Goal: Transaction & Acquisition: Purchase product/service

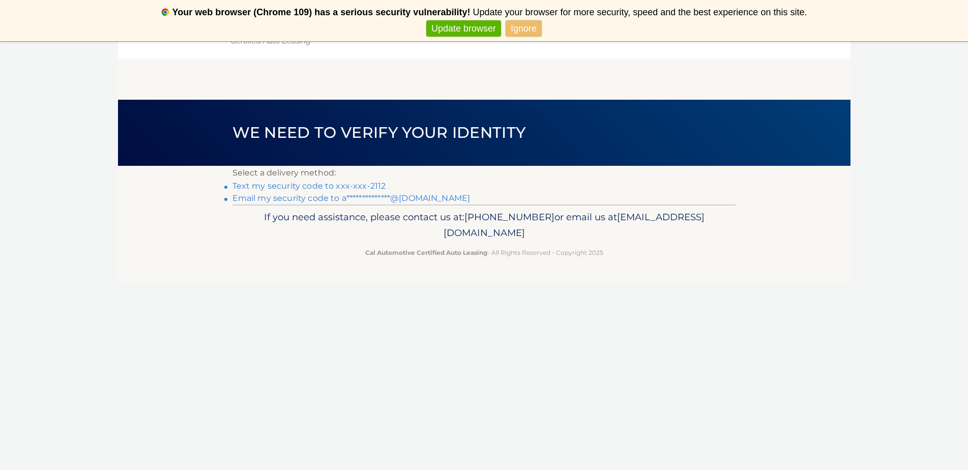
click at [364, 185] on link "Text my security code to xxx-xxx-2112" at bounding box center [310, 186] width 154 height 10
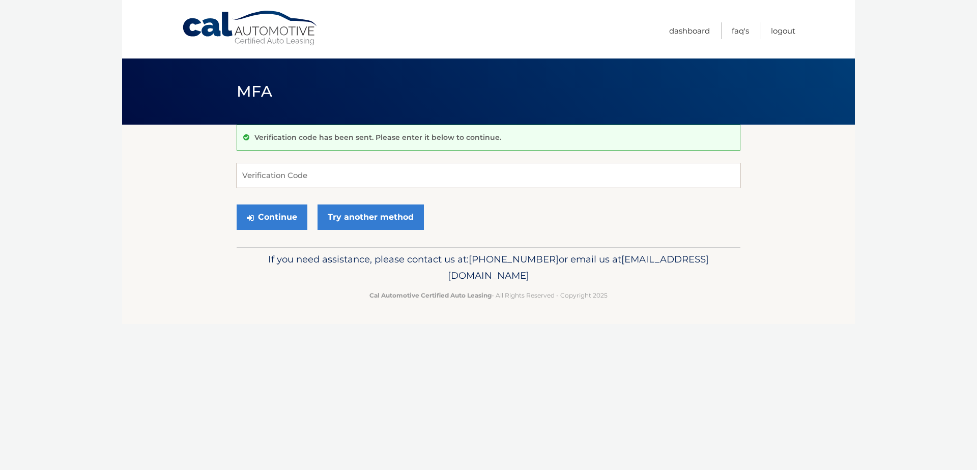
click at [328, 183] on input "Verification Code" at bounding box center [489, 175] width 504 height 25
type input "725917"
click at [273, 216] on button "Continue" at bounding box center [272, 217] width 71 height 25
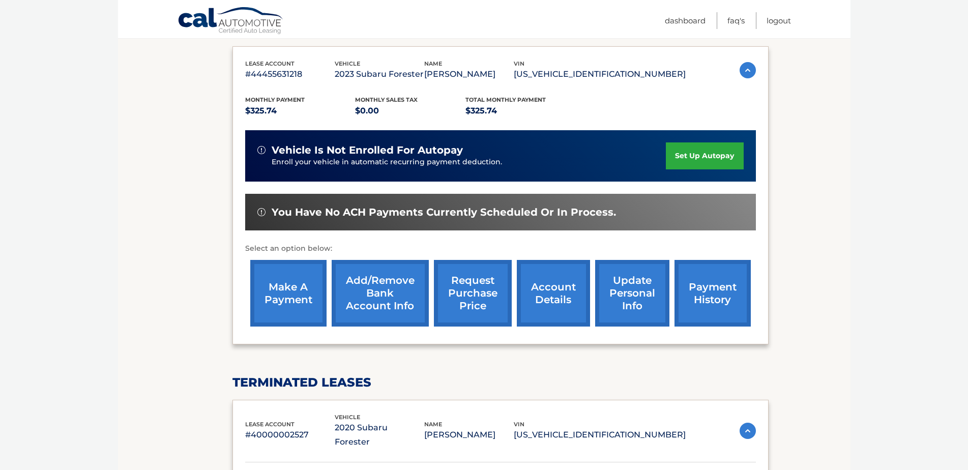
scroll to position [204, 0]
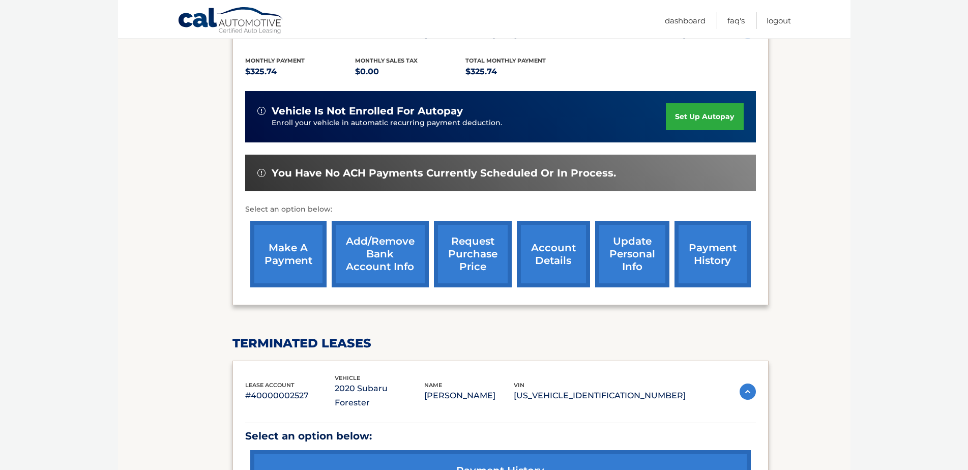
click at [280, 255] on link "make a payment" at bounding box center [288, 254] width 76 height 67
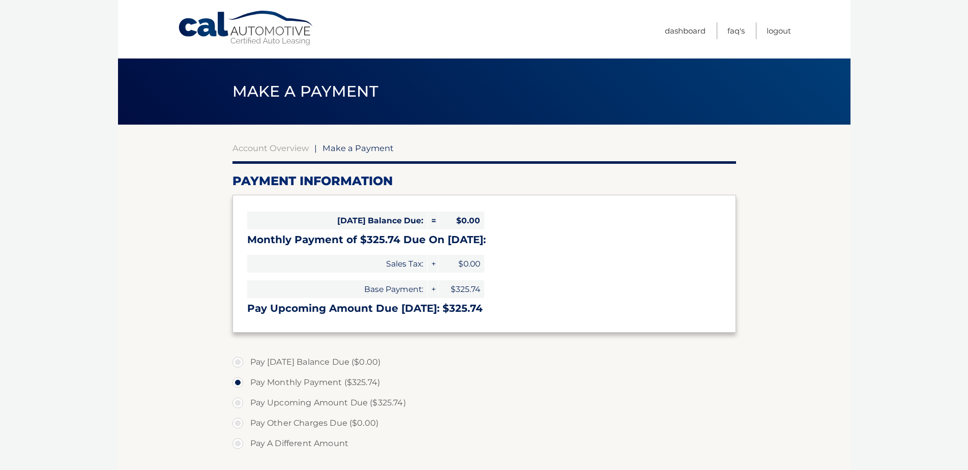
select select "M2IzYzBkYjUtNDI0MS00MTQ4LTg4ZGMtZjFlY2UyNWIwN2Mx"
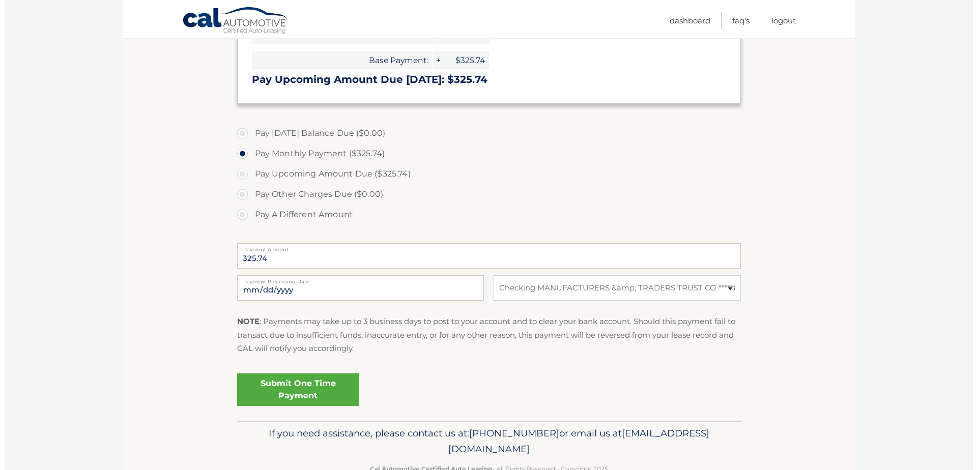
scroll to position [254, 0]
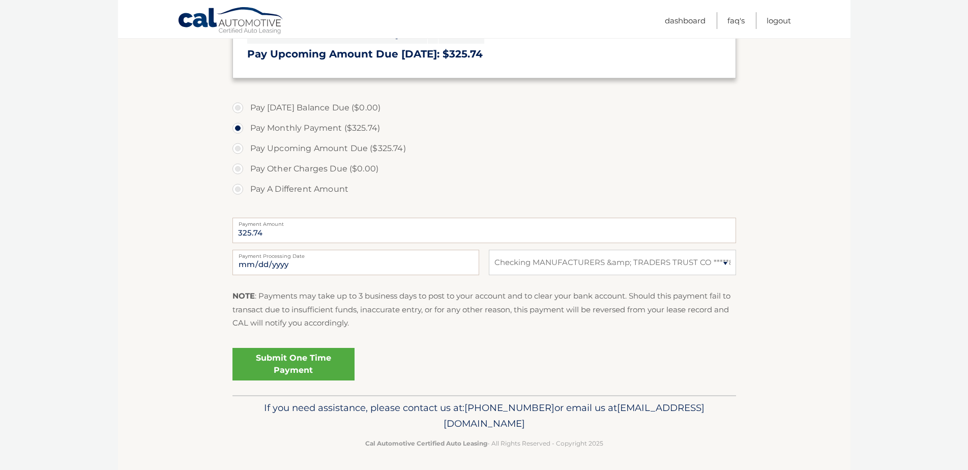
click at [278, 369] on link "Submit One Time Payment" at bounding box center [294, 364] width 122 height 33
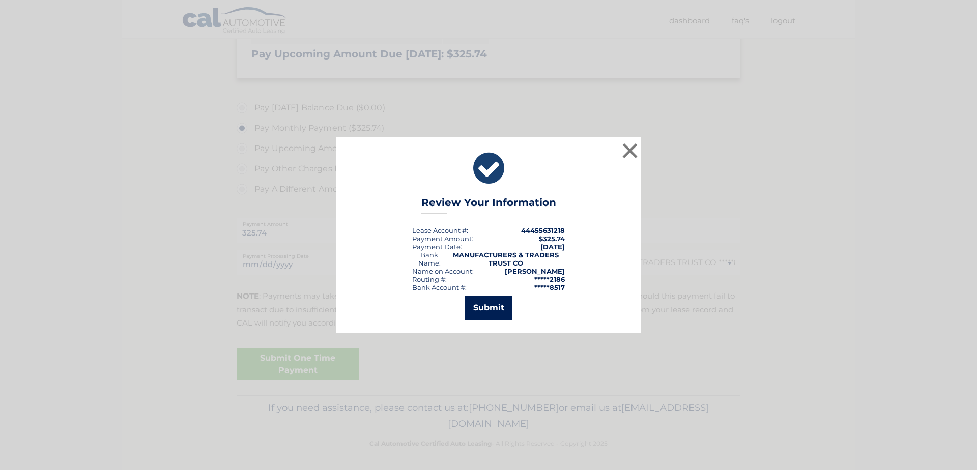
click at [485, 309] on button "Submit" at bounding box center [488, 308] width 47 height 24
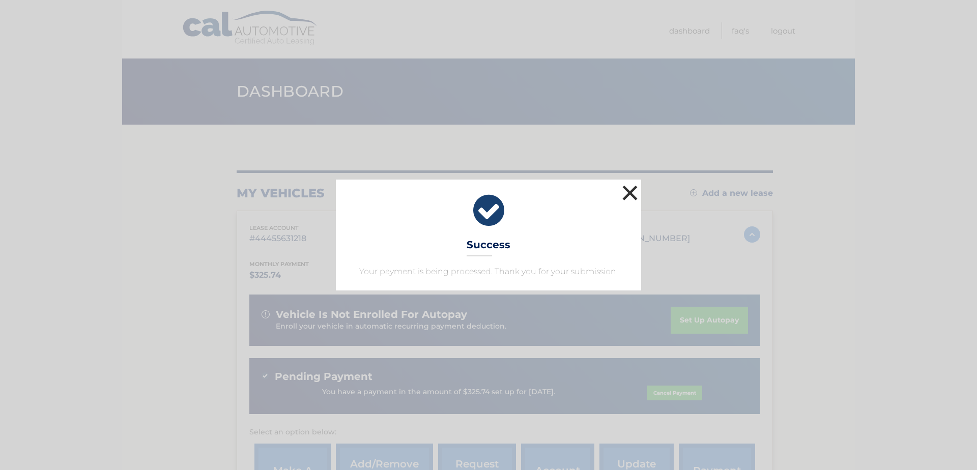
click at [628, 193] on button "×" at bounding box center [630, 193] width 20 height 20
